Goal: Register for event/course

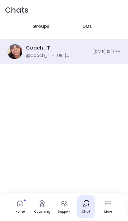
scroll to position [2, 0]
click at [94, 55] on div "Coach_T @Coach_T - https://sharewellnow.com/series/cc3618fd-fa76-4a8b-b02e-89e5…" at bounding box center [64, 52] width 128 height 25
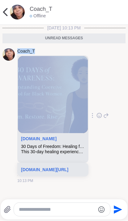
click at [115, 74] on div "Coach_T sharewellnow.com 30 Days of Freedom: Healing from Coercive Control This…" at bounding box center [63, 116] width 123 height 141
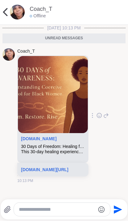
click at [61, 100] on img at bounding box center [53, 94] width 70 height 77
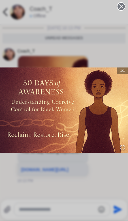
click at [124, 6] on circle at bounding box center [121, 6] width 7 height 7
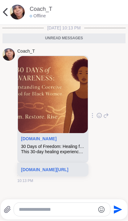
scroll to position [1, 0]
click at [48, 173] on link "sharewellnow.com/series/cc3618fd-fa76-4a8b-b02e-89e552051ff5" at bounding box center [44, 170] width 47 height 5
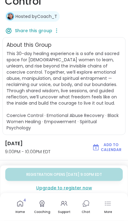
scroll to position [146, 0]
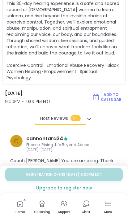
click at [37, 98] on div "[DATE] 9:00PM - 10:00PM EDT" at bounding box center [43, 100] width 86 height 20
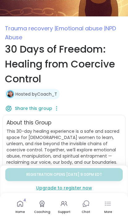
scroll to position [19, 0]
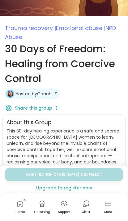
click at [27, 213] on link "Home 4" at bounding box center [20, 207] width 19 height 23
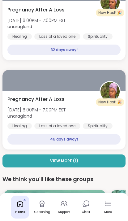
scroll to position [194, 0]
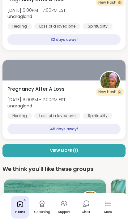
click at [109, 204] on icon at bounding box center [108, 203] width 7 height 7
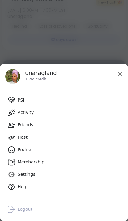
click at [32, 209] on div "Logout" at bounding box center [25, 210] width 15 height 6
